Goal: Navigation & Orientation: Understand site structure

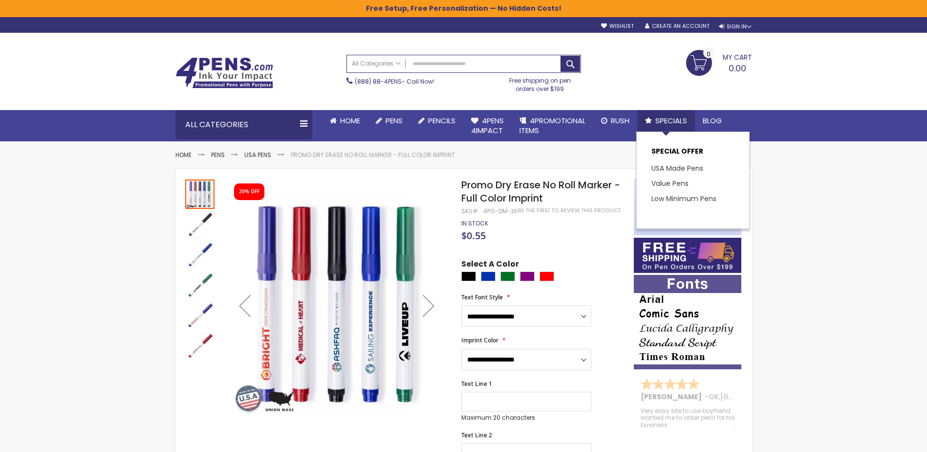
click at [669, 122] on span "Specials" at bounding box center [672, 120] width 32 height 10
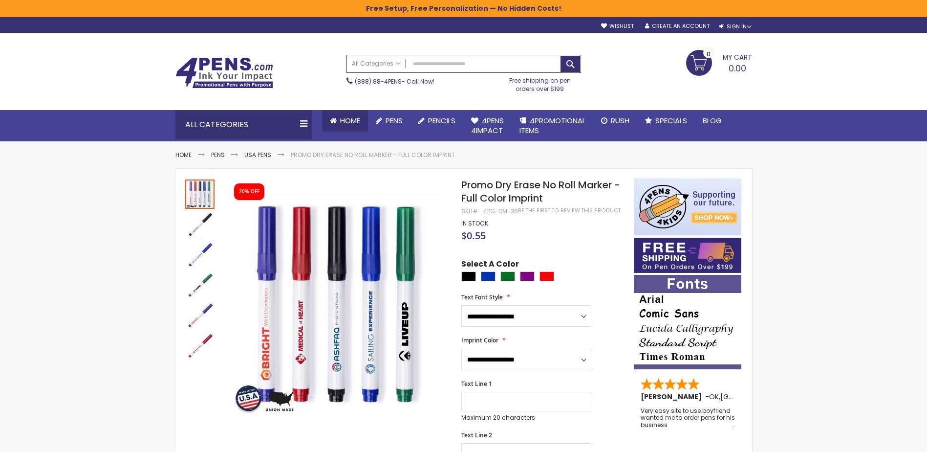
click at [343, 119] on span "Home" at bounding box center [350, 120] width 20 height 10
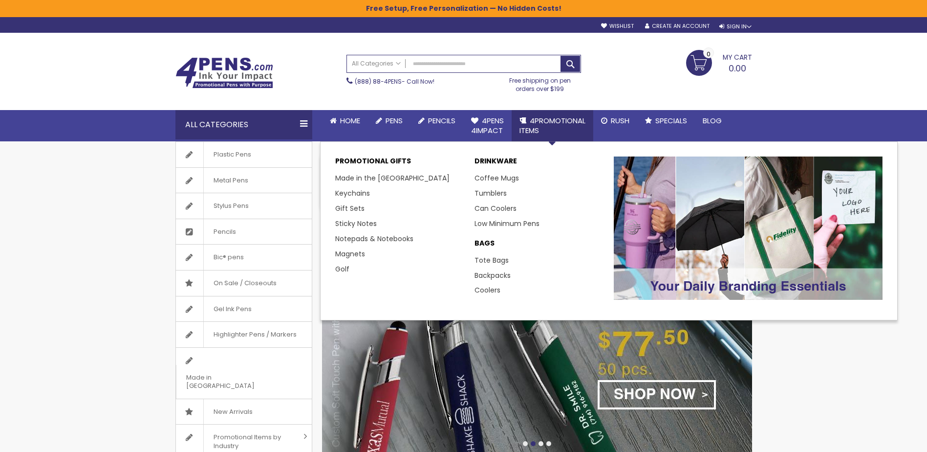
click at [546, 122] on span "4PROMOTIONAL ITEMS" at bounding box center [553, 125] width 66 height 20
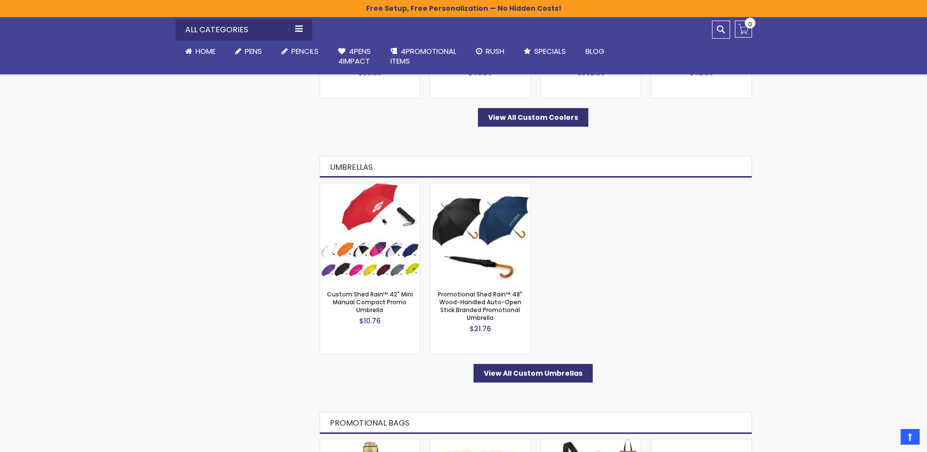
scroll to position [3031, 0]
